Goal: Transaction & Acquisition: Subscribe to service/newsletter

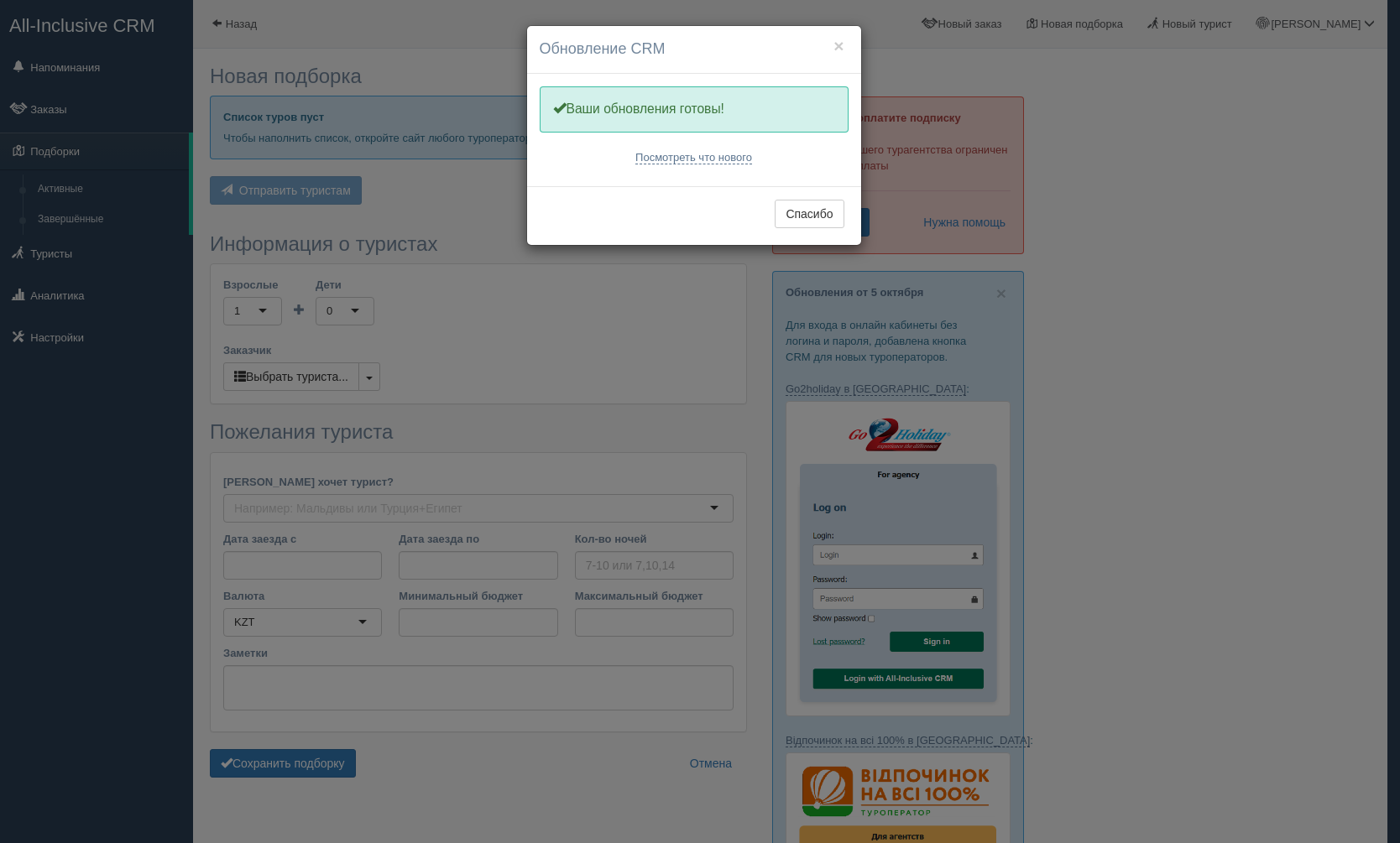
click at [1274, 235] on div "× Обновление CRM Одну минутку, обновляем Вашу CRM Ваши обновления готовы! Посмо…" at bounding box center [700, 421] width 1400 height 843
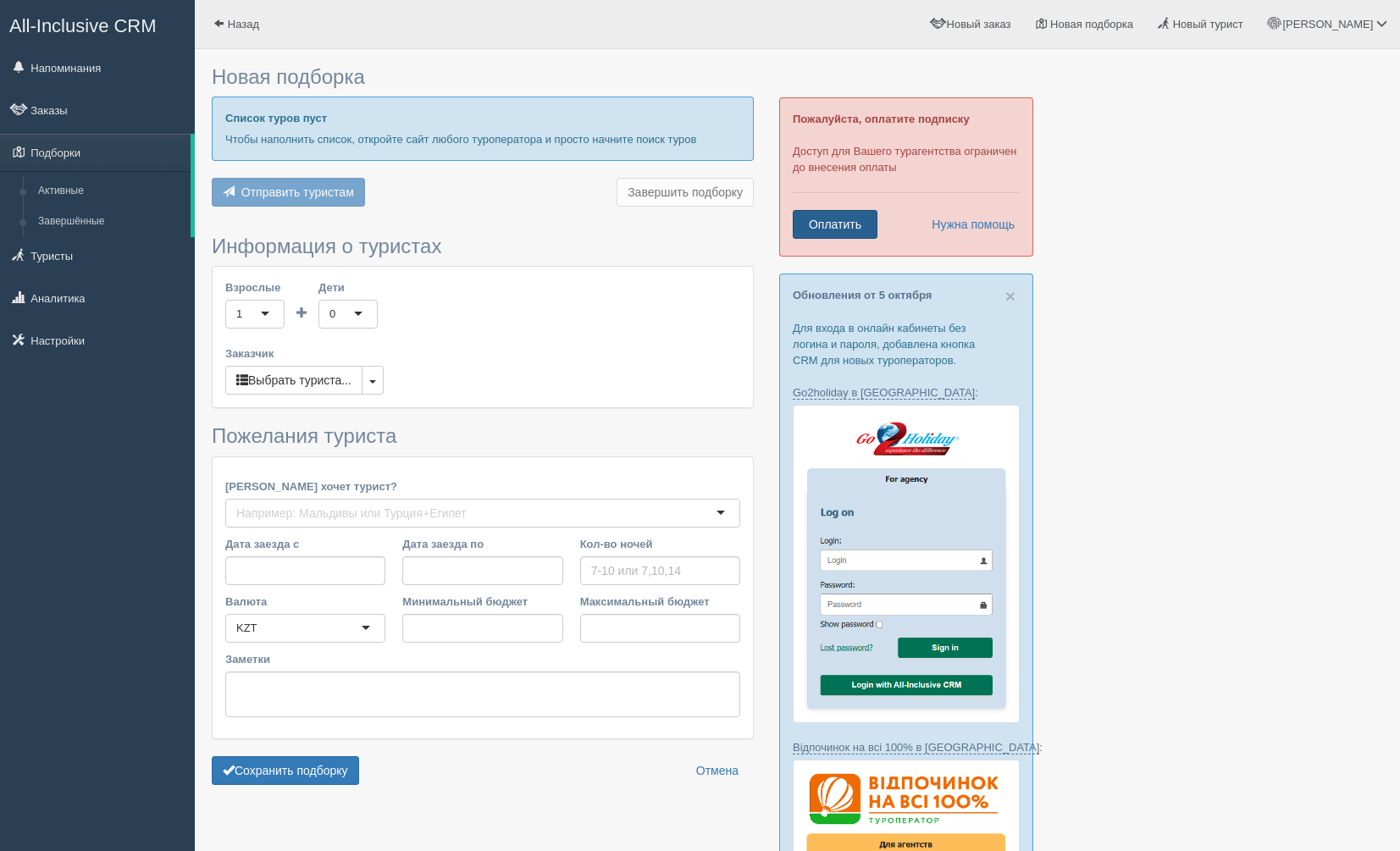
click at [834, 222] on link "Оплатить" at bounding box center [834, 224] width 85 height 29
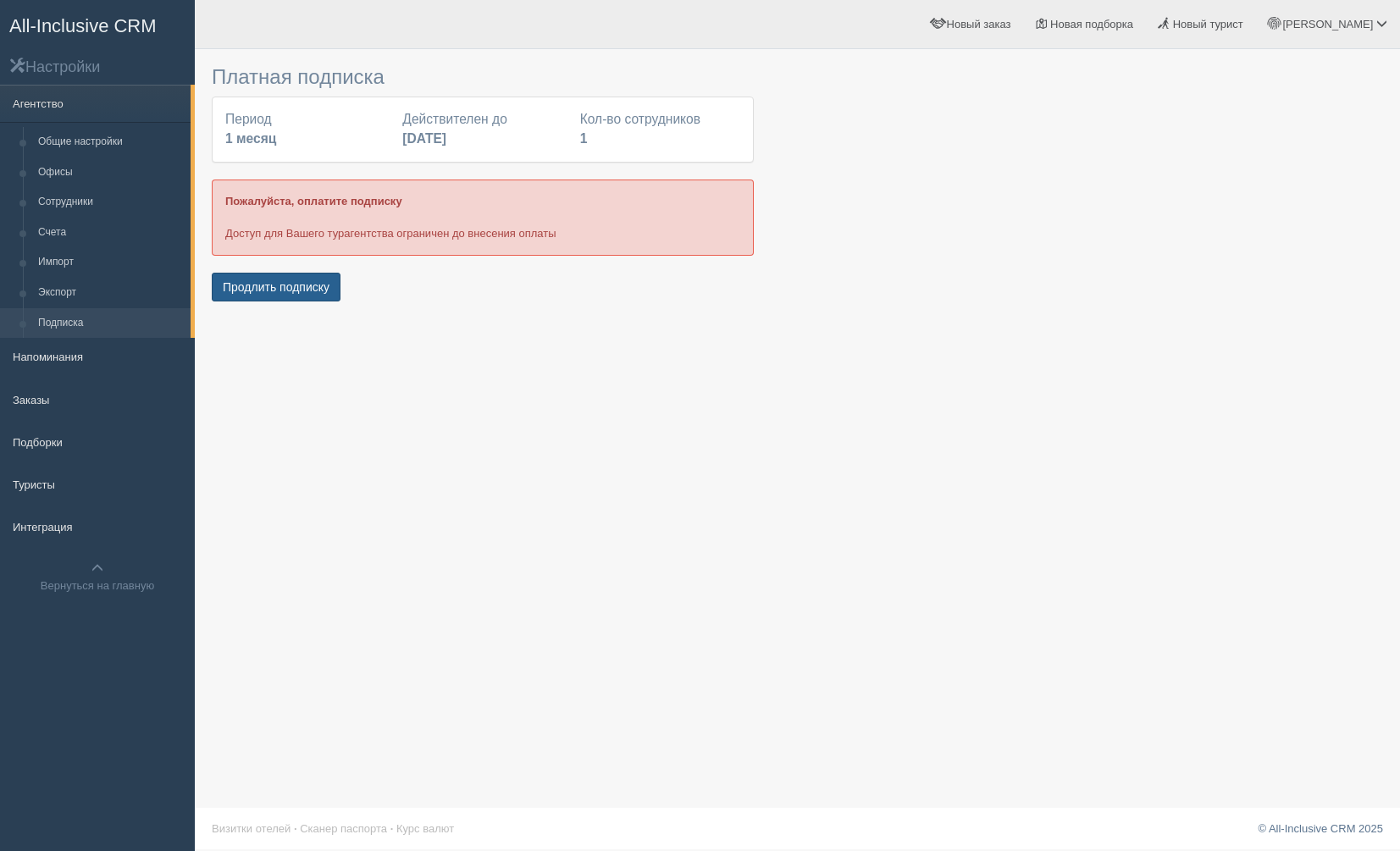
click at [283, 287] on button "Продлить подписку" at bounding box center [276, 287] width 128 height 29
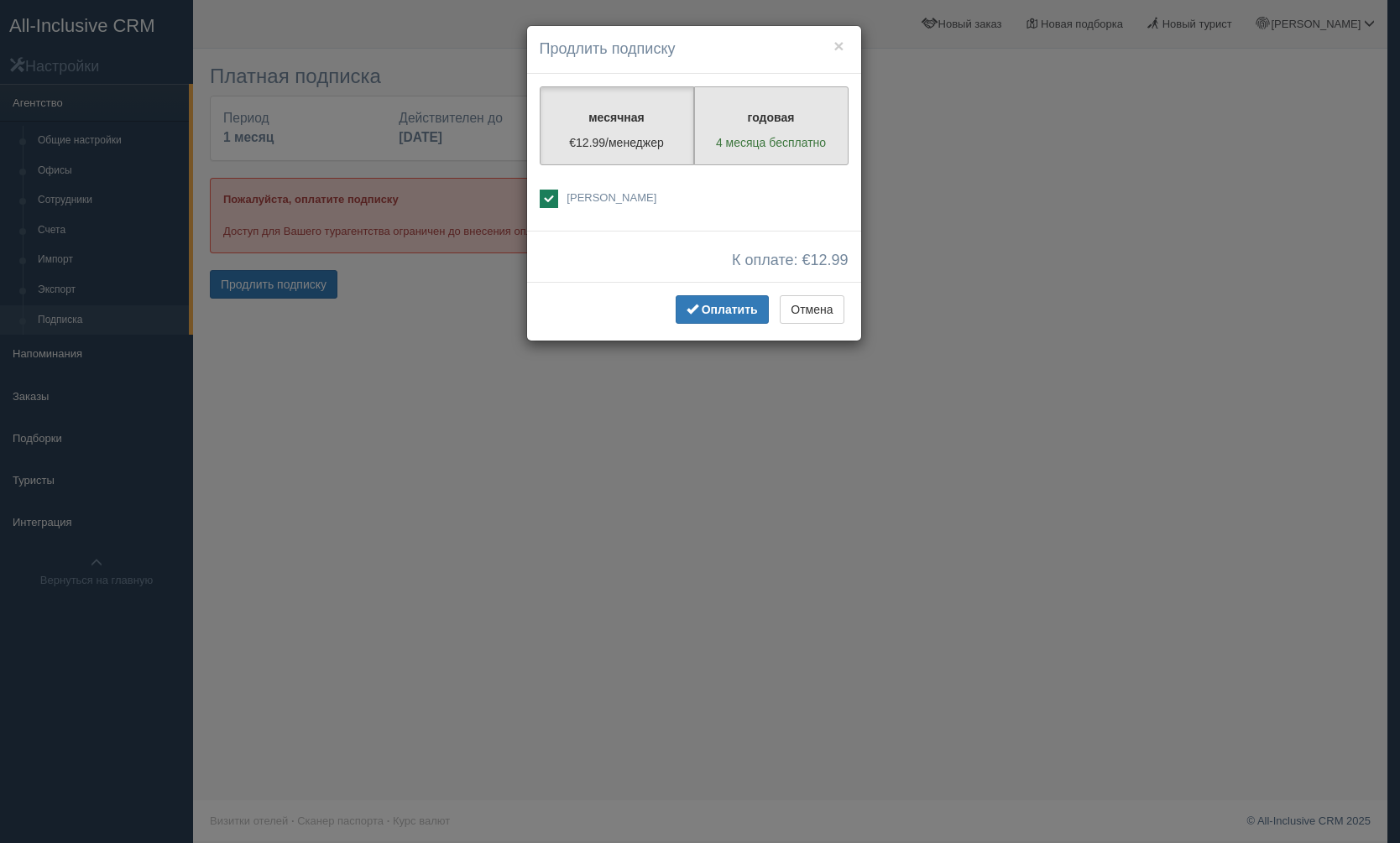
click at [777, 127] on label "годовая 4 месяца бесплатно" at bounding box center [772, 126] width 155 height 79
radio input "true"
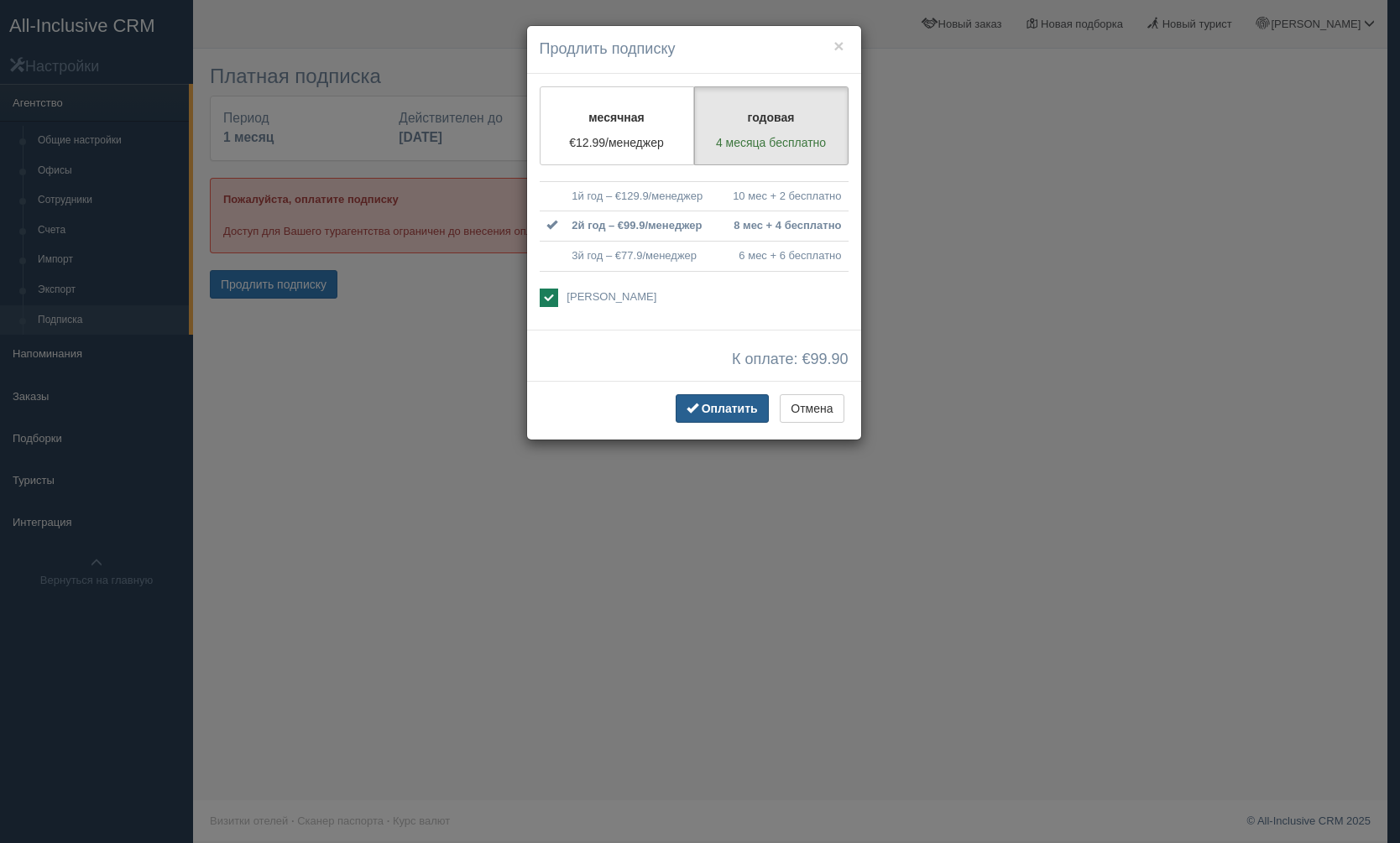
click at [724, 407] on span "Оплатить" at bounding box center [730, 409] width 57 height 13
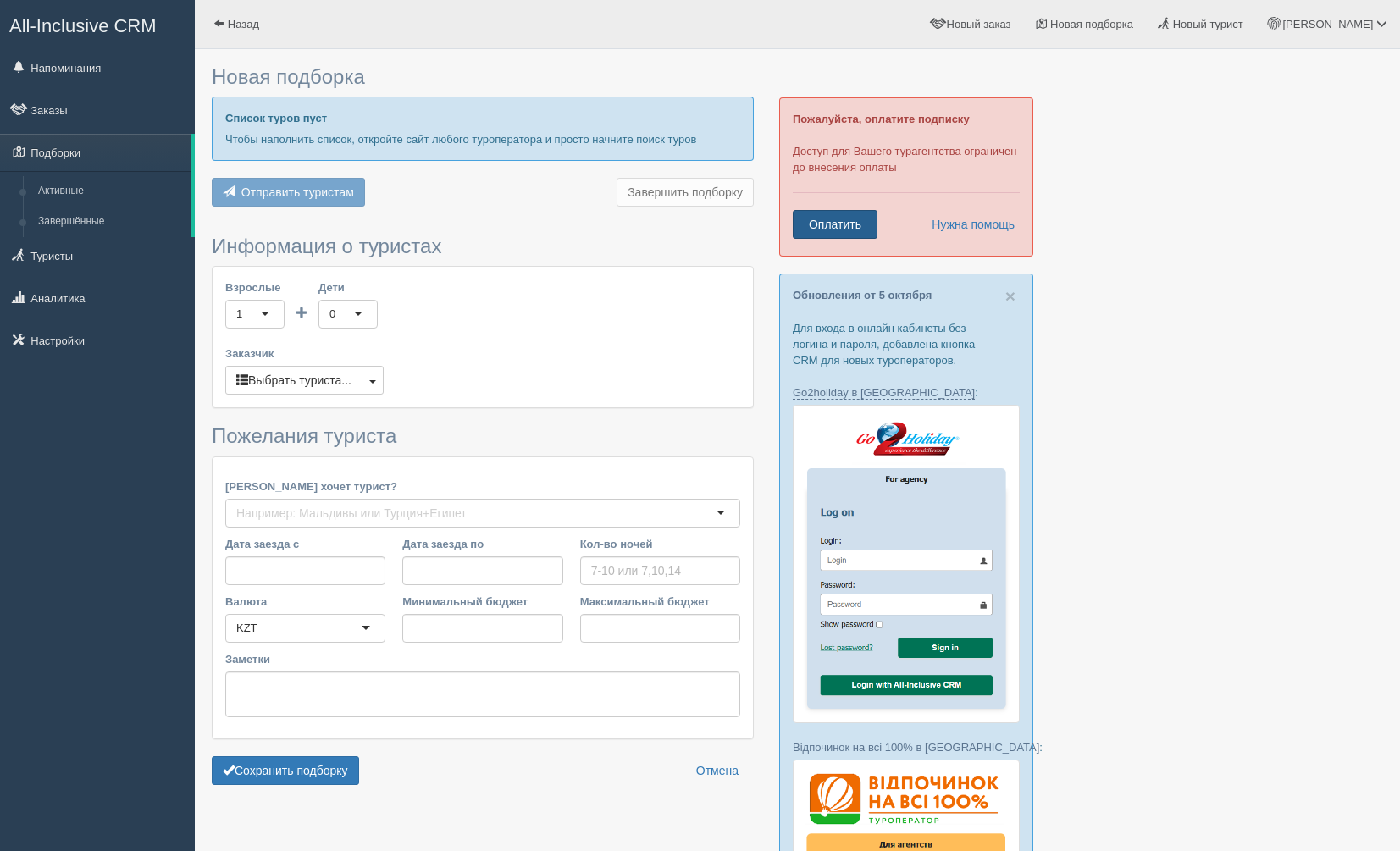
click at [852, 222] on link "Оплатить" at bounding box center [834, 224] width 85 height 29
